Goal: Task Accomplishment & Management: Use online tool/utility

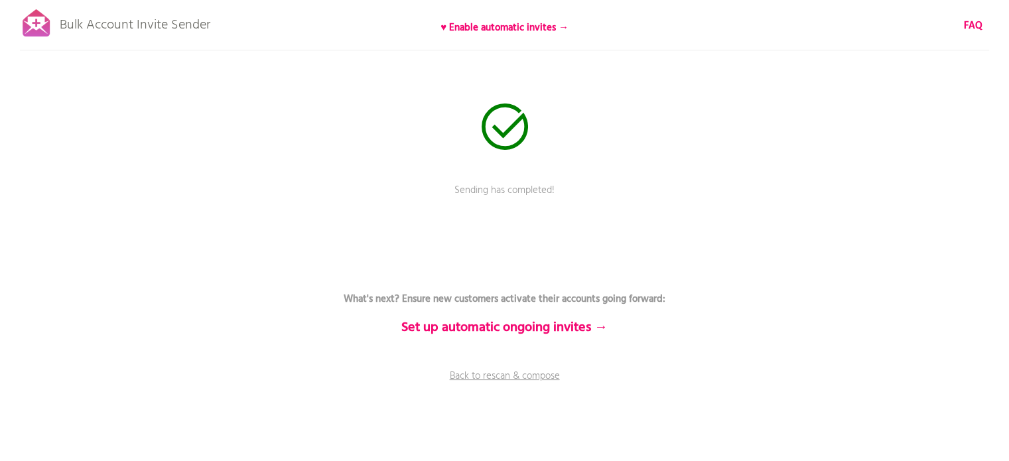
scroll to position [3, 0]
click at [44, 12] on div at bounding box center [36, 23] width 33 height 33
click at [64, 32] on p "Bulk Account Invite Sender" at bounding box center [135, 21] width 151 height 33
click at [97, 27] on p "Bulk Account Invite Sender" at bounding box center [135, 21] width 151 height 33
click at [98, 27] on p "Bulk Account Invite Sender" at bounding box center [135, 21] width 151 height 33
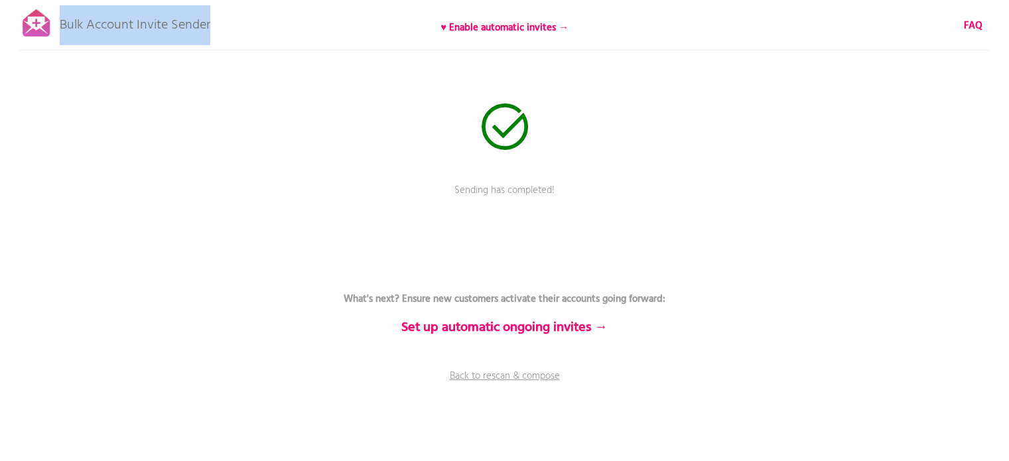
click at [98, 27] on p "Bulk Account Invite Sender" at bounding box center [135, 21] width 151 height 33
